Goal: Navigation & Orientation: Find specific page/section

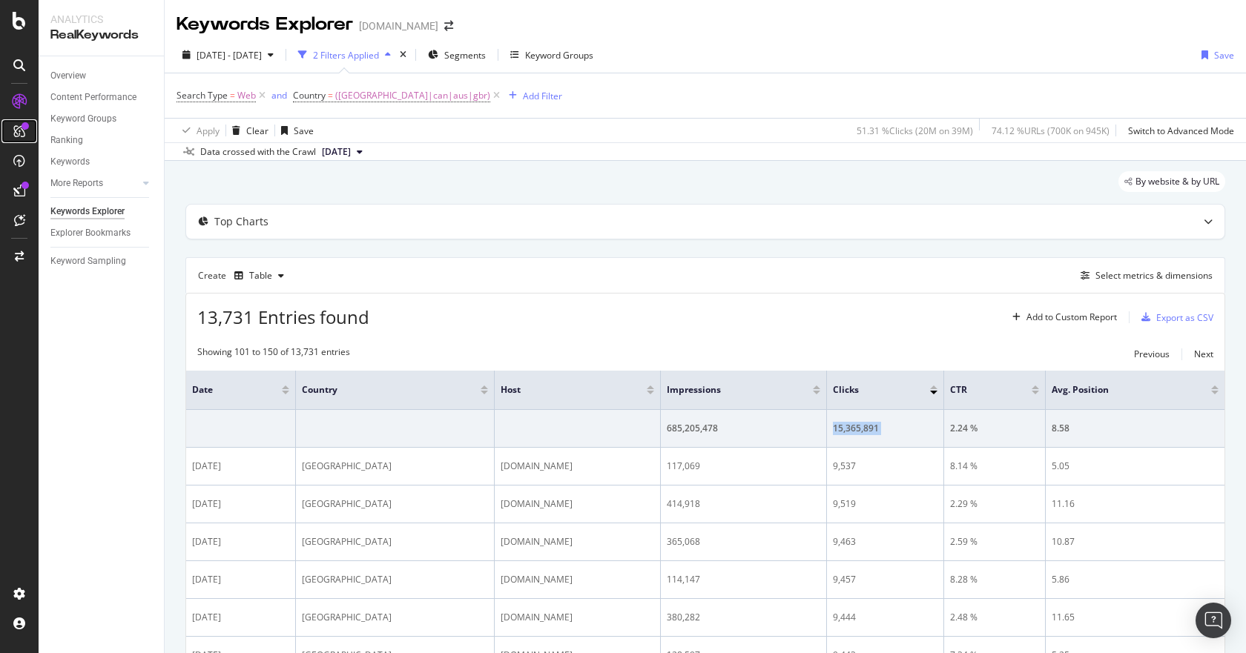
click at [13, 125] on icon at bounding box center [19, 131] width 12 height 12
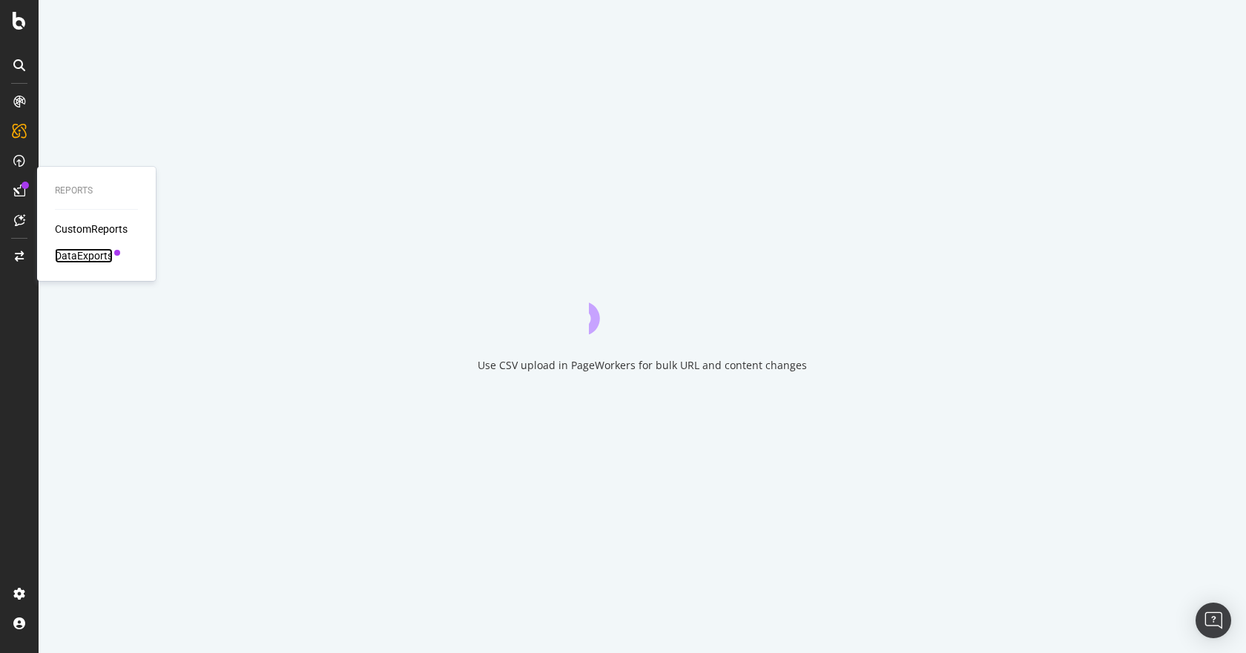
click at [73, 252] on div "DataExports" at bounding box center [84, 255] width 58 height 15
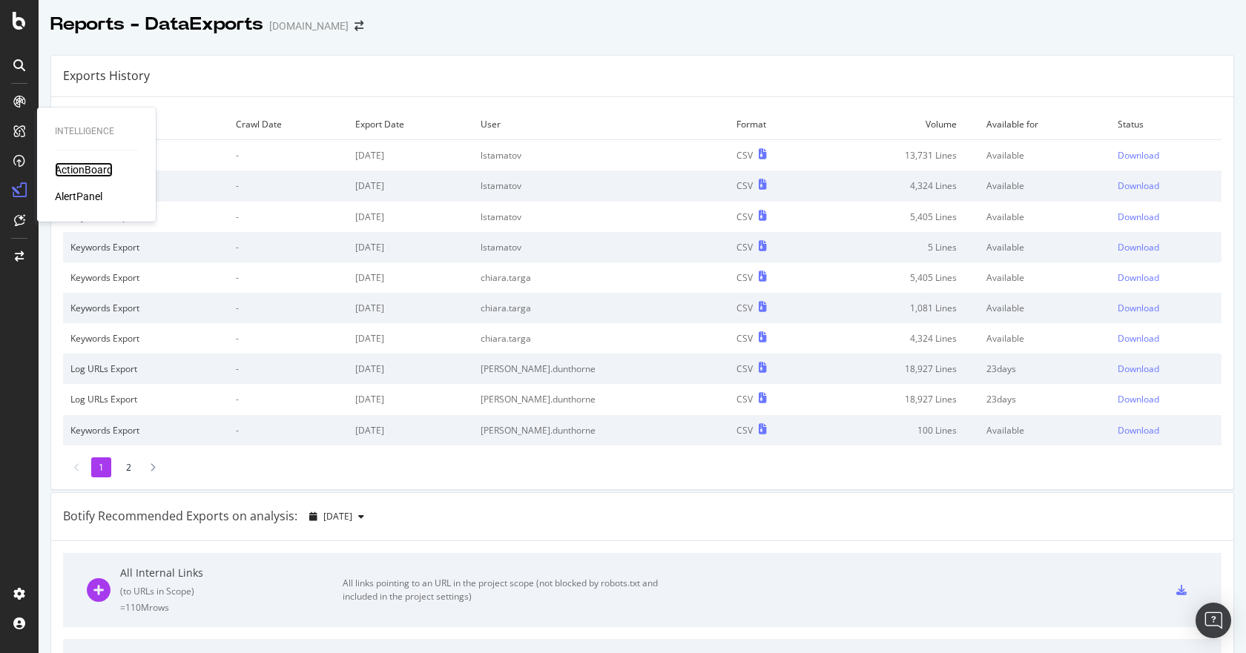
click at [82, 171] on div "ActionBoard" at bounding box center [84, 169] width 58 height 15
